Goal: Task Accomplishment & Management: Manage account settings

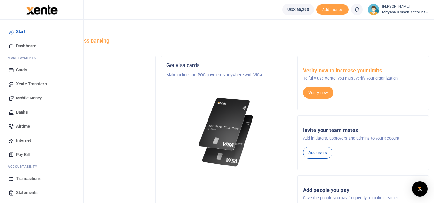
click at [29, 98] on span "Mobile Money" at bounding box center [29, 98] width 26 height 6
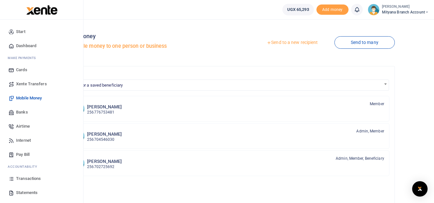
click at [28, 177] on span "Transactions" at bounding box center [28, 179] width 25 height 6
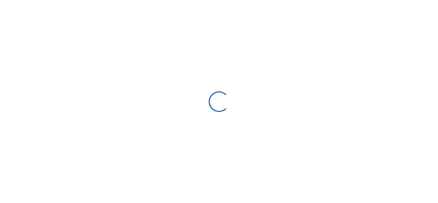
select select
type input "[DATE] - [DATE]"
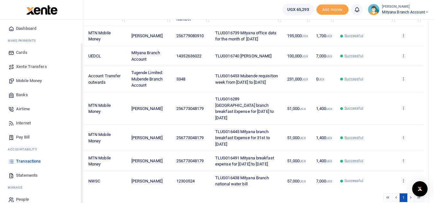
scroll to position [26, 0]
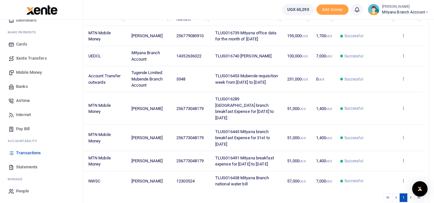
click at [30, 167] on span "Statements" at bounding box center [27, 167] width 22 height 6
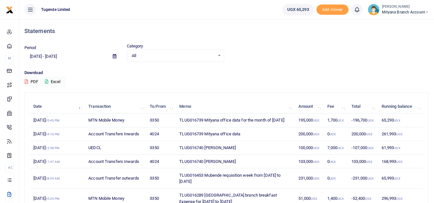
click at [115, 56] on icon at bounding box center [115, 56] width 4 height 4
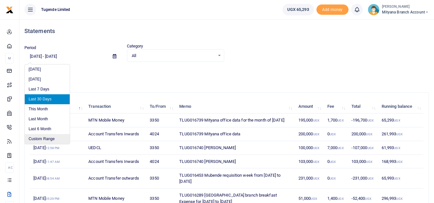
click at [42, 137] on li "Custom Range" at bounding box center [47, 139] width 45 height 10
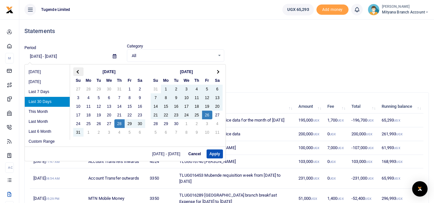
click at [80, 71] on th at bounding box center [78, 71] width 10 height 9
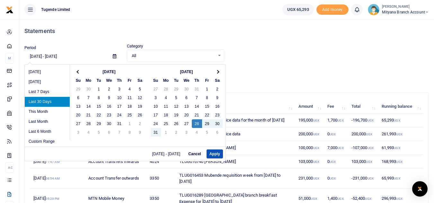
click at [80, 71] on th at bounding box center [78, 71] width 10 height 9
click at [80, 72] on th at bounding box center [78, 71] width 10 height 9
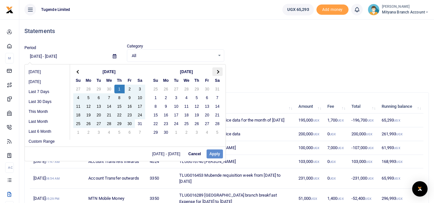
click at [216, 71] on th at bounding box center [217, 71] width 10 height 9
click at [219, 73] on th at bounding box center [217, 71] width 10 height 9
click at [216, 71] on span at bounding box center [217, 72] width 4 height 4
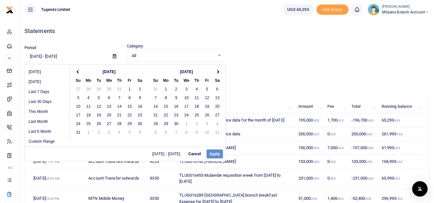
click at [216, 71] on span at bounding box center [217, 72] width 4 height 4
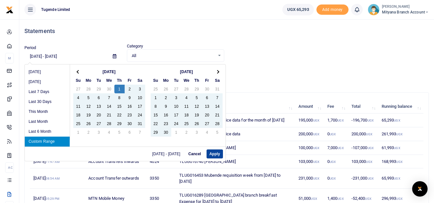
click at [215, 153] on button "Apply" at bounding box center [214, 154] width 16 height 9
type input "05/01/2025 - 09/26/2025"
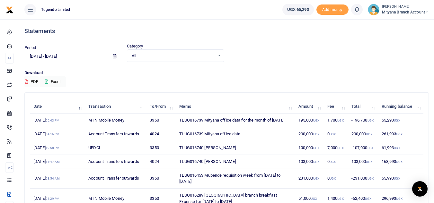
click at [35, 81] on button "PDF" at bounding box center [31, 81] width 14 height 11
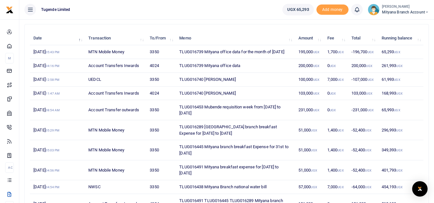
scroll to position [32, 0]
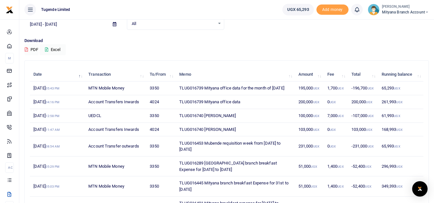
click at [34, 47] on button "PDF" at bounding box center [31, 49] width 14 height 11
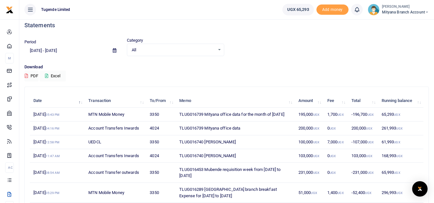
scroll to position [0, 0]
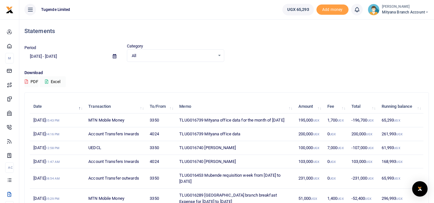
click at [156, 55] on span "All" at bounding box center [173, 56] width 83 height 6
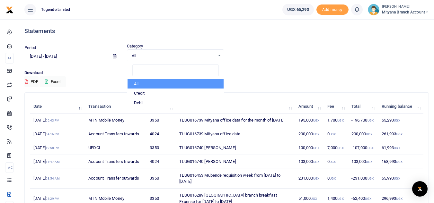
click at [301, 55] on div "Period 05/01/2025 - 09/26/2025 Category All Select an option... All Credit Debi…" at bounding box center [226, 52] width 409 height 19
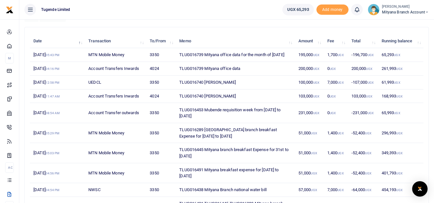
scroll to position [130, 0]
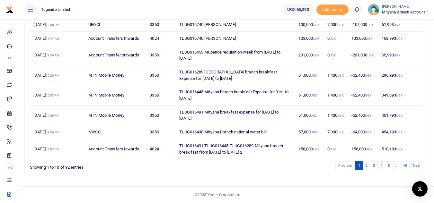
click at [99, 132] on td "NWSC" at bounding box center [115, 132] width 61 height 14
click at [93, 131] on td "NWSC" at bounding box center [115, 132] width 61 height 14
click at [203, 131] on td "TLUG016438 Mityana Branch national water bill" at bounding box center [235, 132] width 119 height 14
click at [60, 131] on small "04:54 PM" at bounding box center [53, 133] width 14 height 4
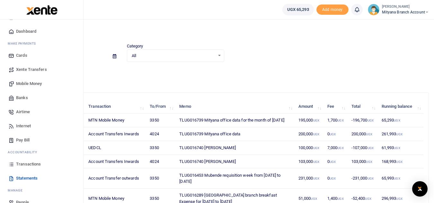
scroll to position [26, 0]
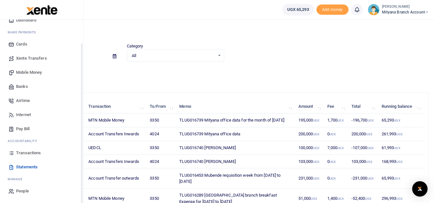
click at [24, 154] on span "Transactions" at bounding box center [28, 153] width 25 height 6
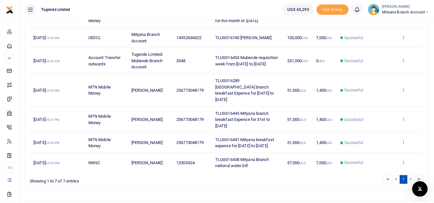
scroll to position [126, 0]
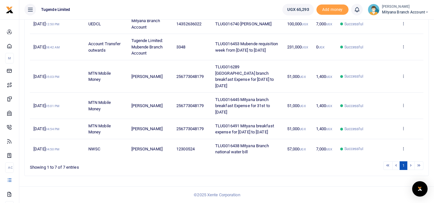
click at [185, 149] on span "12300524" at bounding box center [185, 149] width 18 height 5
copy span "12300524"
